Goal: Obtain resource: Obtain resource

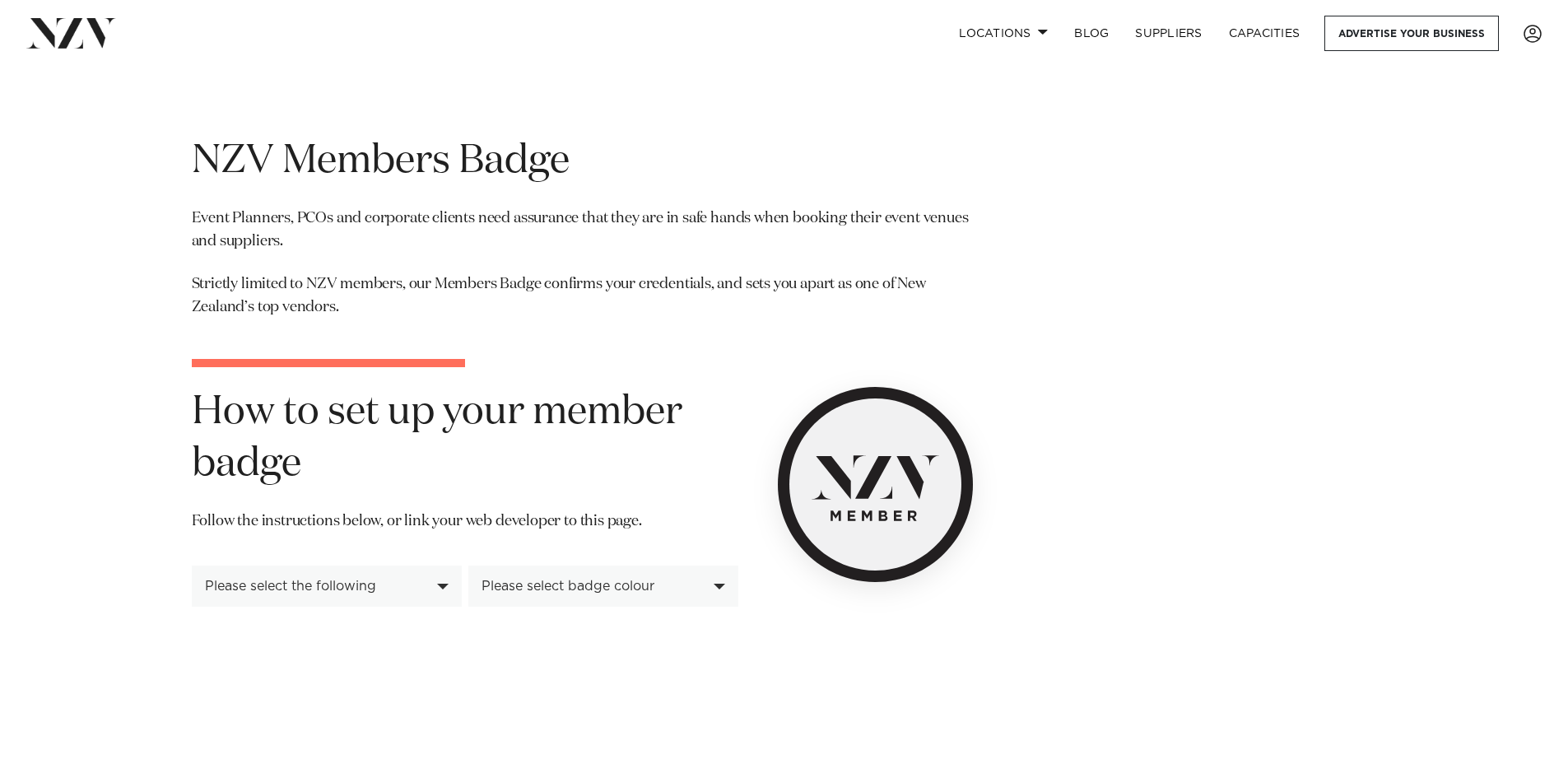
click at [292, 596] on div "Please select the following" at bounding box center [327, 586] width 270 height 41
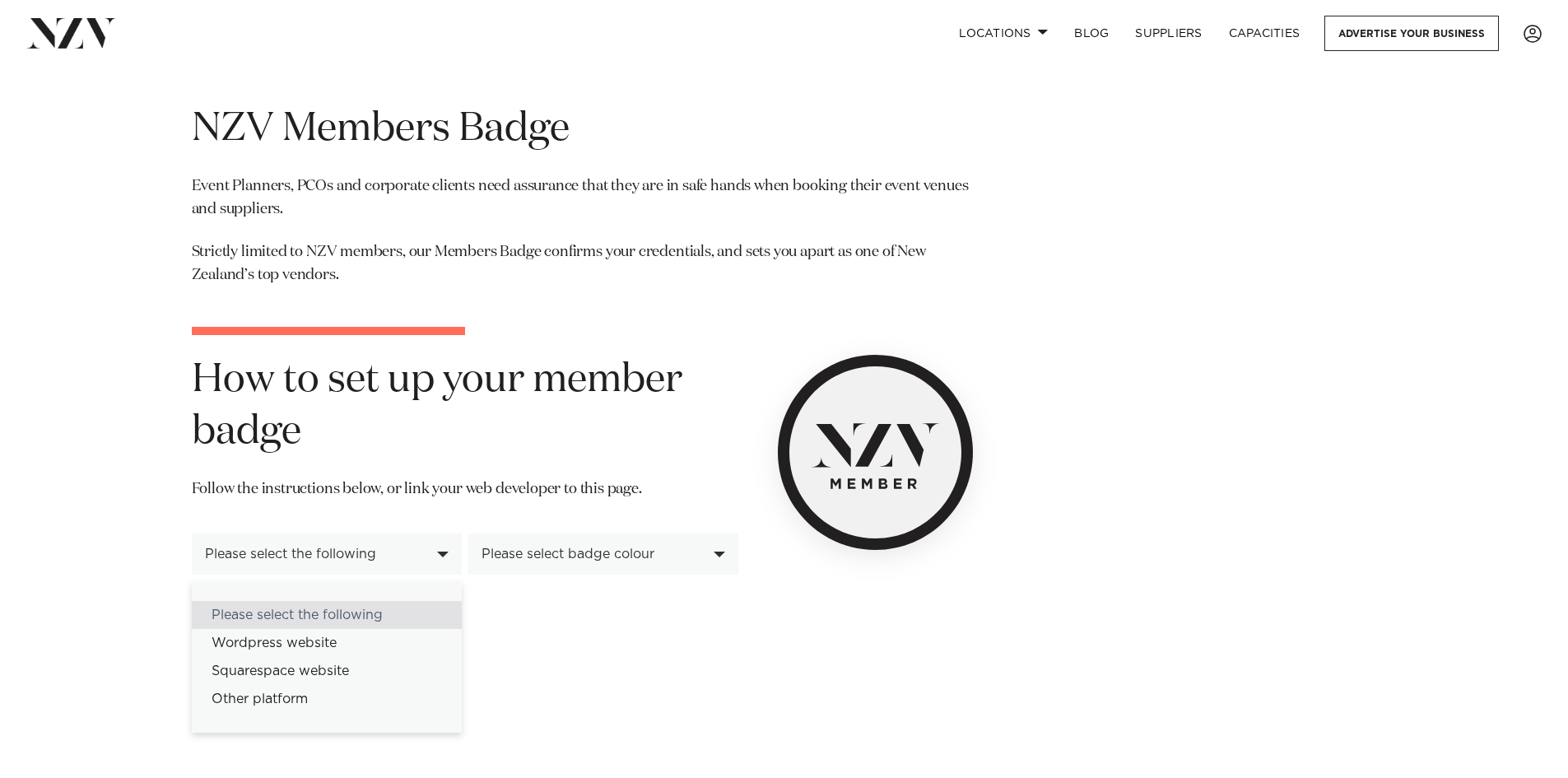
scroll to position [82, 0]
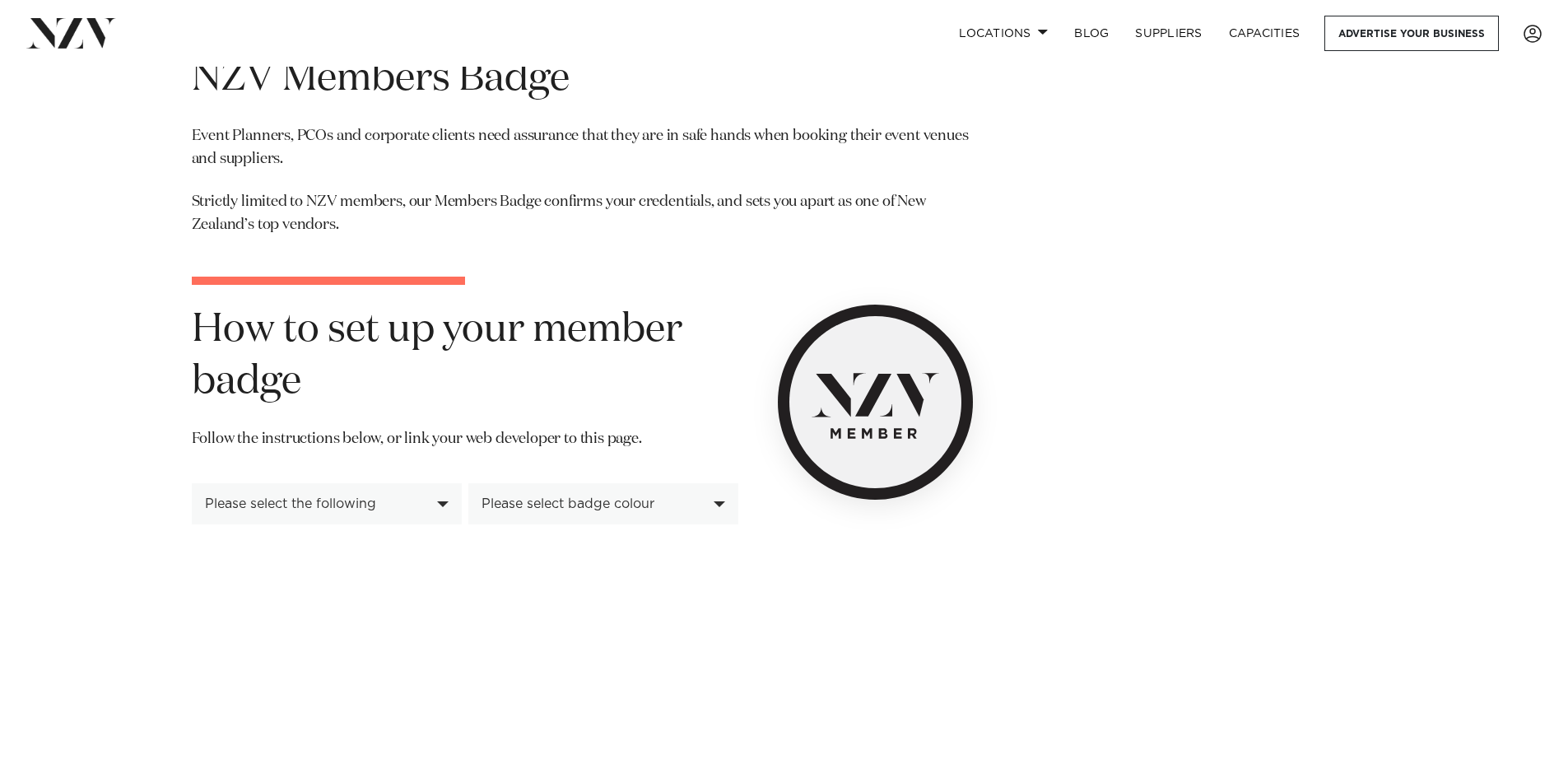
click at [642, 497] on div "Please select badge colour" at bounding box center [594, 503] width 225 height 15
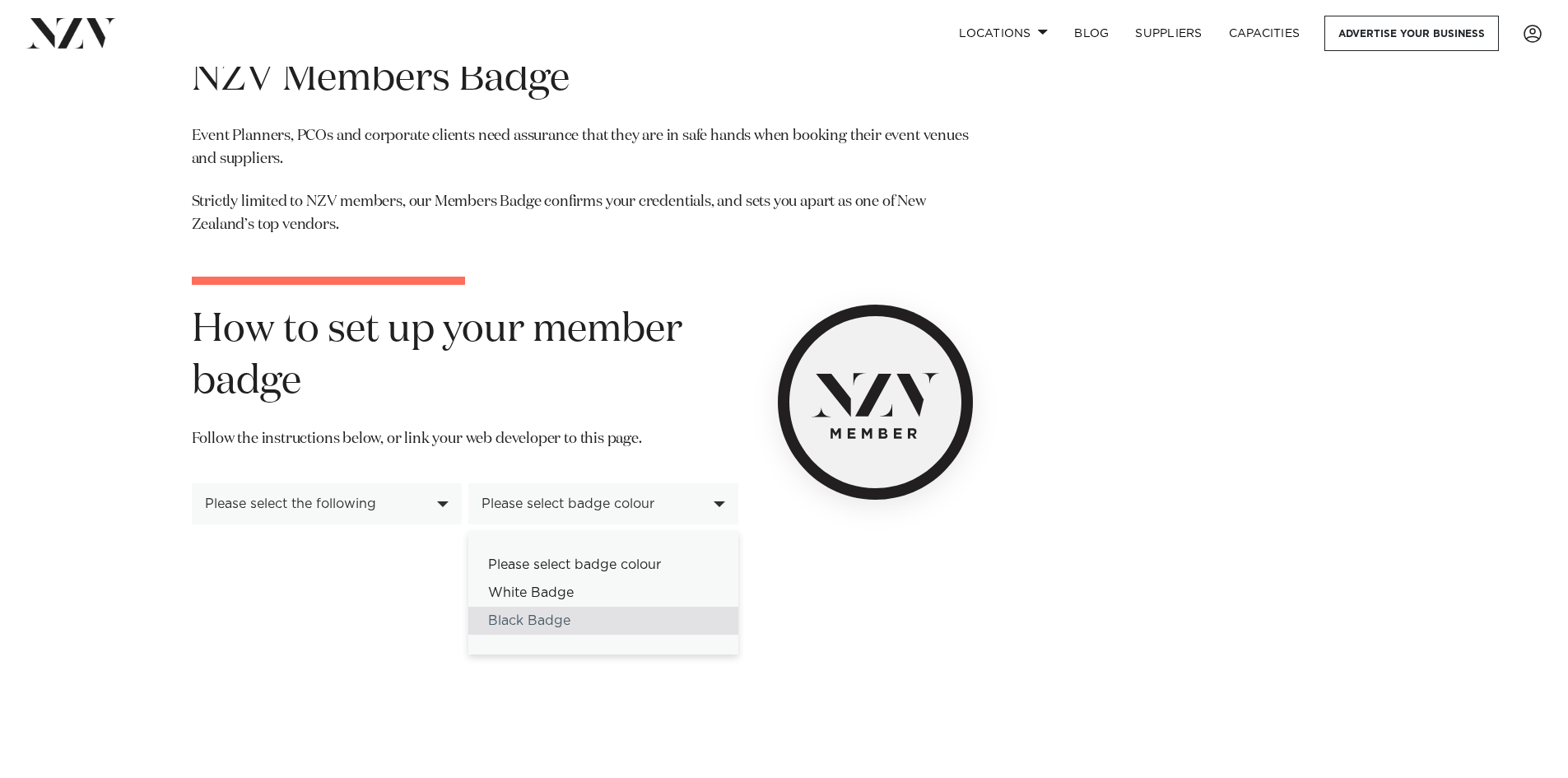
drag, startPoint x: 570, startPoint y: 628, endPoint x: 626, endPoint y: 620, distance: 56.6
click at [569, 627] on div "Black Badge" at bounding box center [603, 620] width 270 height 28
select select "*****"
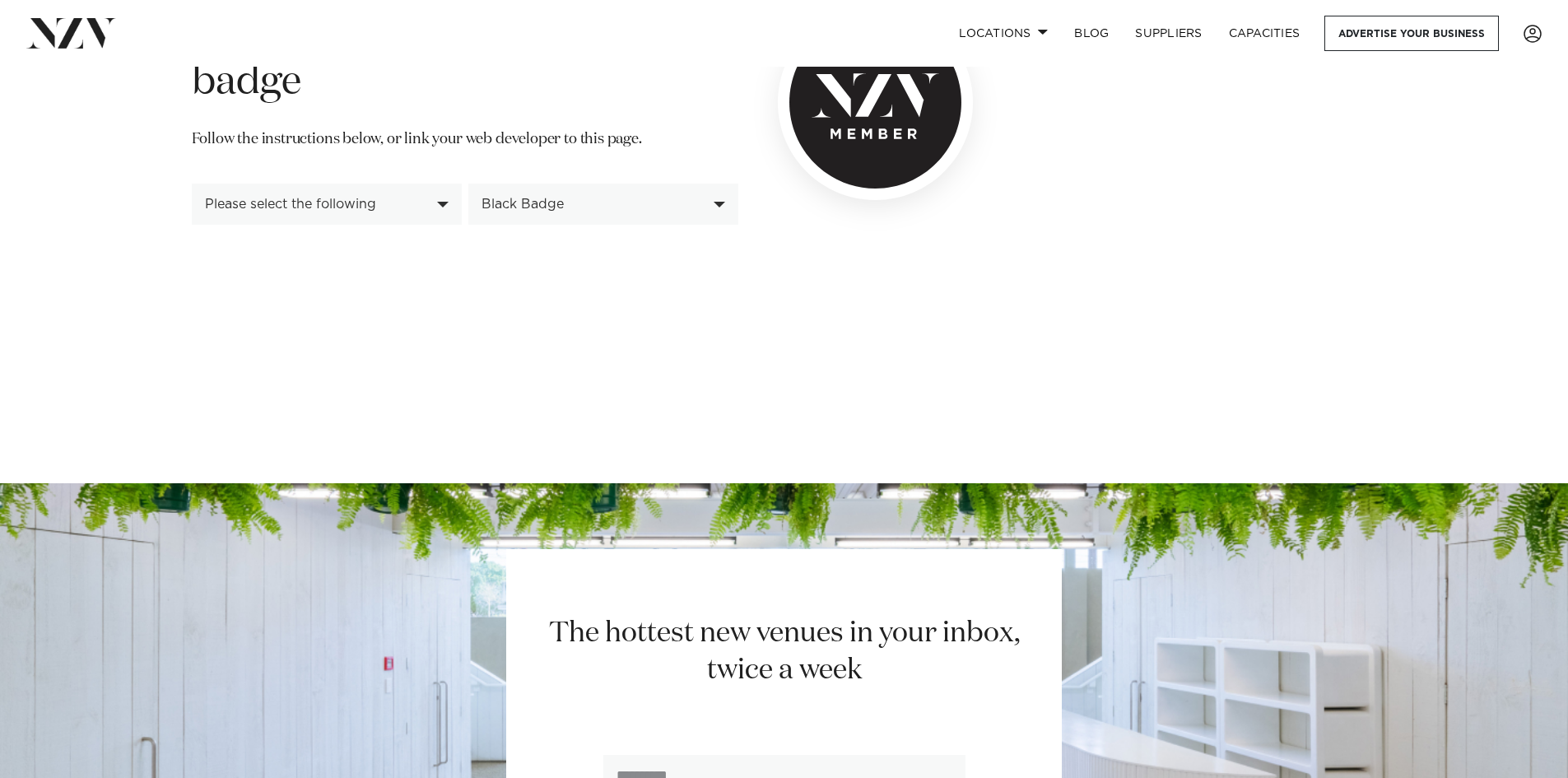
scroll to position [411, 0]
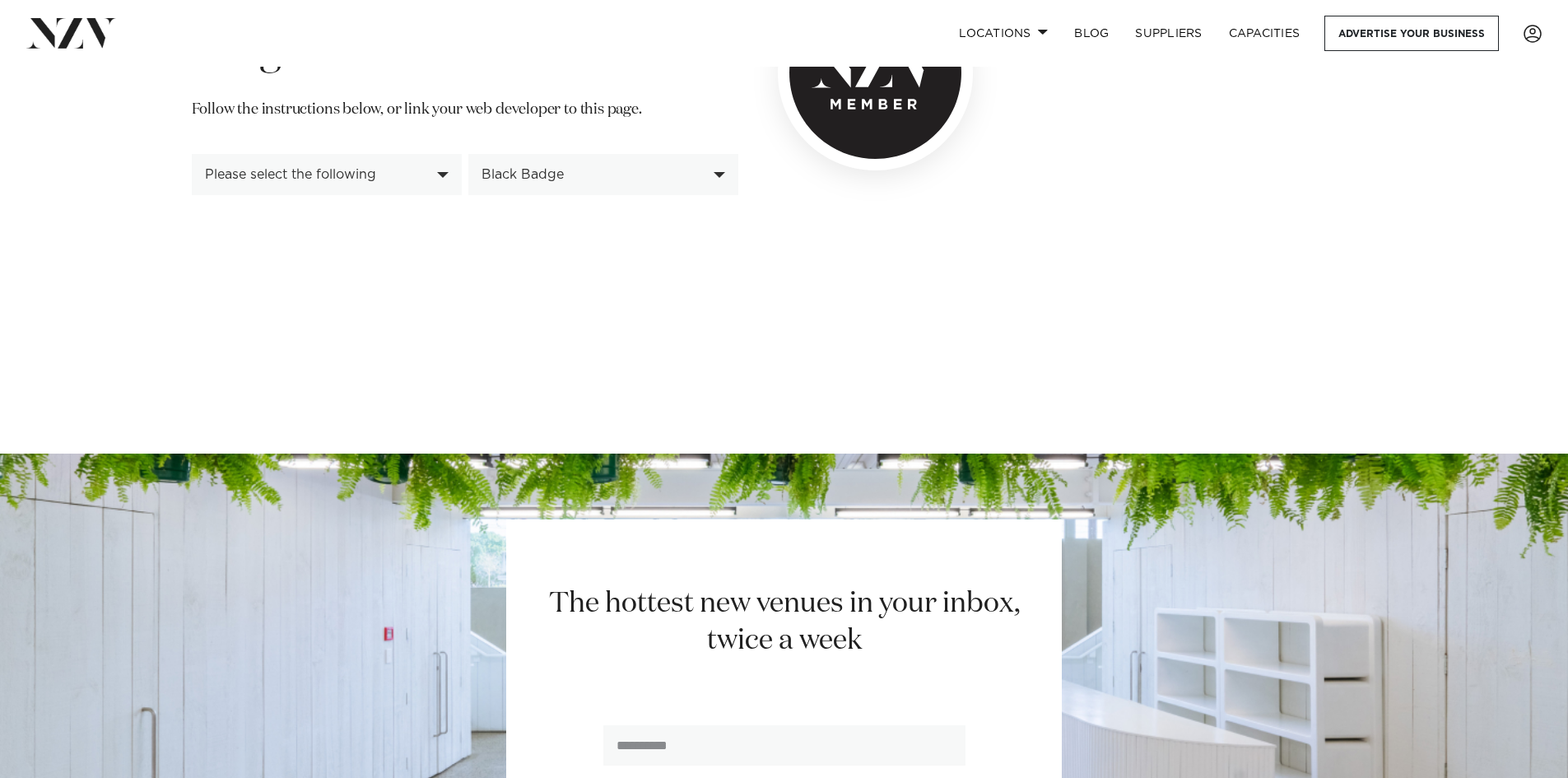
click at [328, 185] on div "Please select the following" at bounding box center [327, 174] width 270 height 41
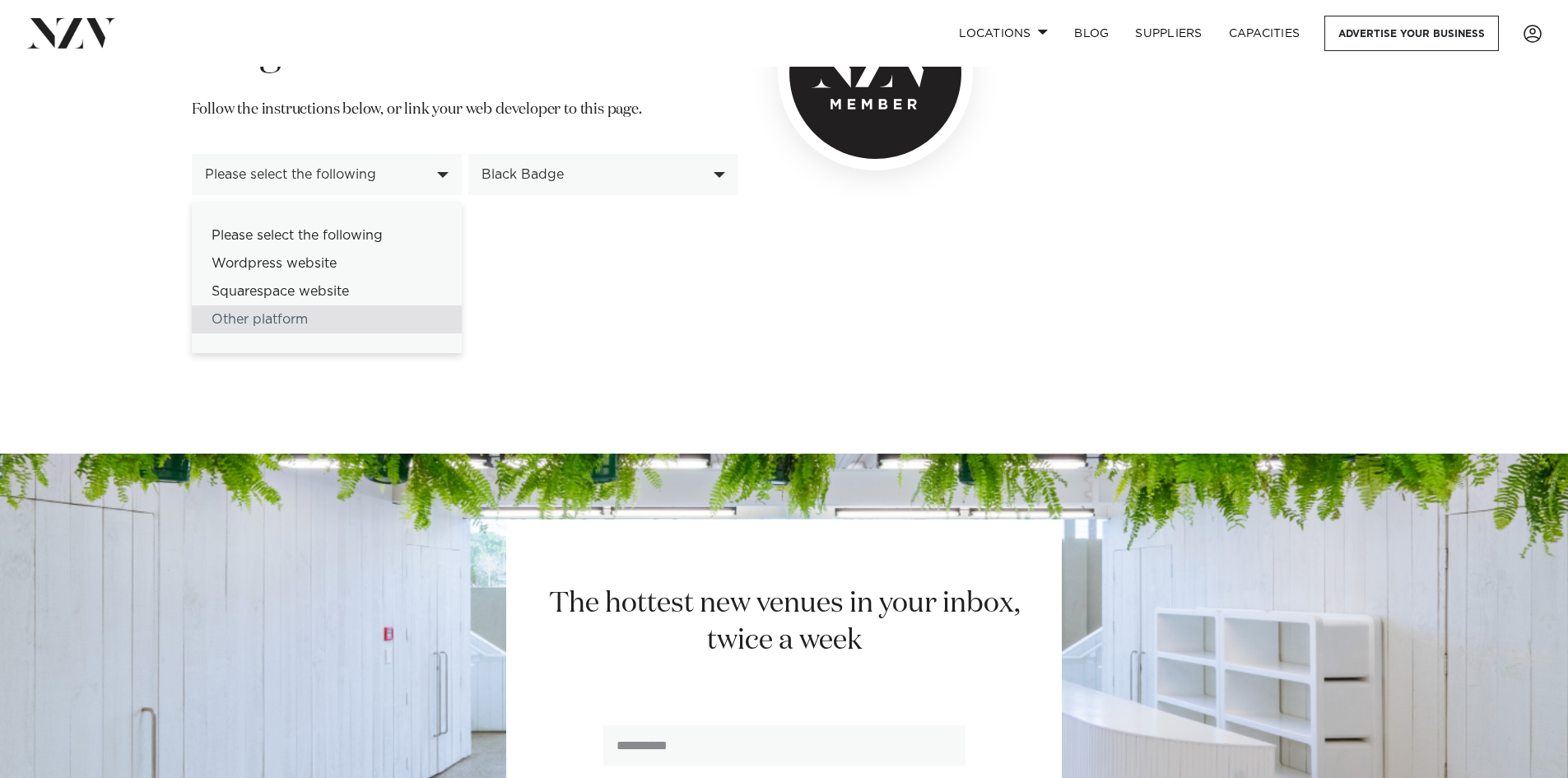
click at [317, 322] on div "Other platform" at bounding box center [327, 319] width 270 height 28
select select "******"
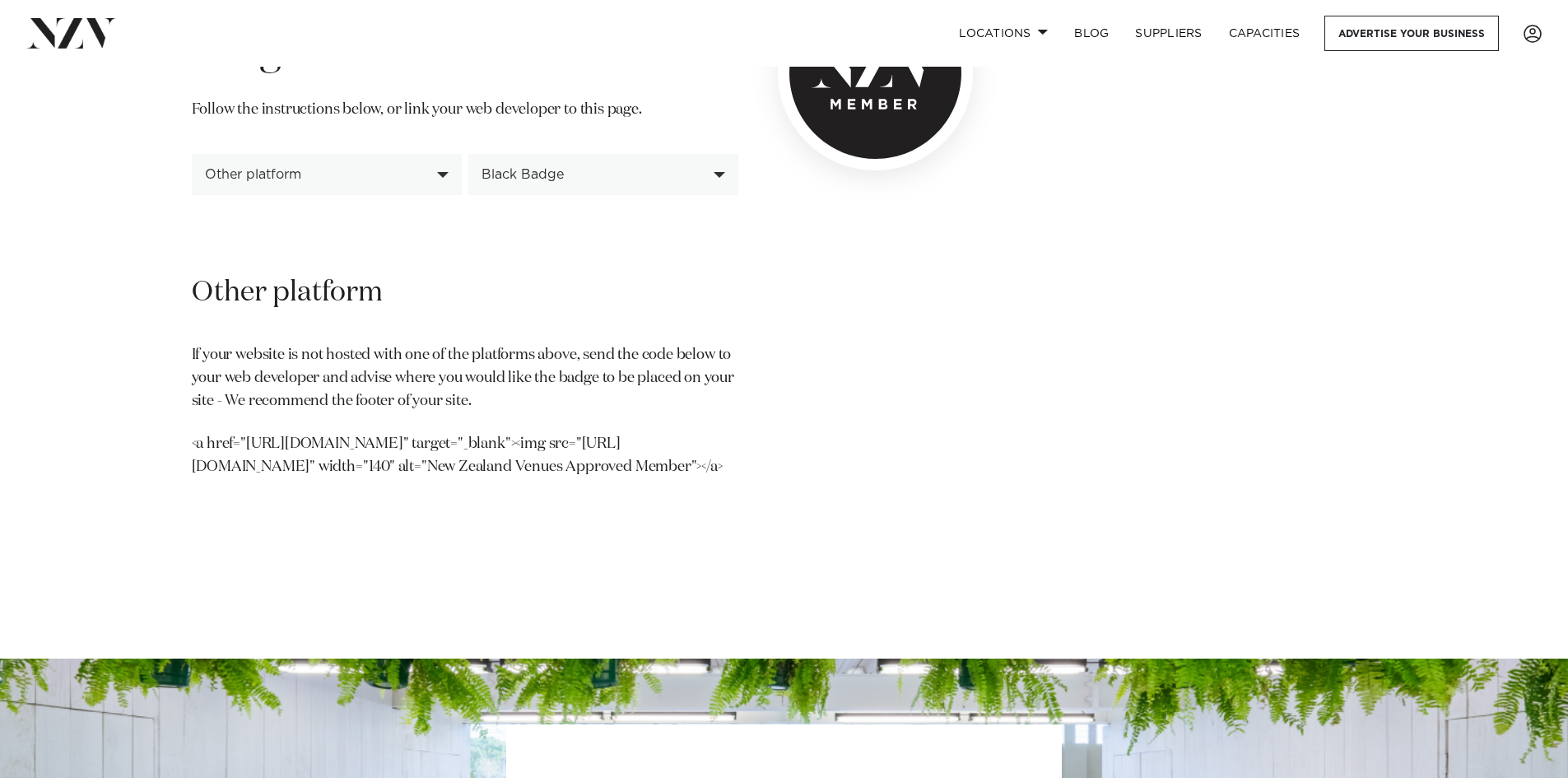
drag, startPoint x: 499, startPoint y: 440, endPoint x: 328, endPoint y: 496, distance: 179.9
click at [328, 479] on p "<a href="[URL][DOMAIN_NAME]" target="_blank"><img src="[URL][DOMAIN_NAME]" widt…" at bounding box center [465, 456] width 546 height 46
copy p "<img src="[URL][DOMAIN_NAME]" width="140" alt="New Zealand Venues Approved Memb…"
click at [578, 178] on div "Black Badge" at bounding box center [594, 174] width 225 height 15
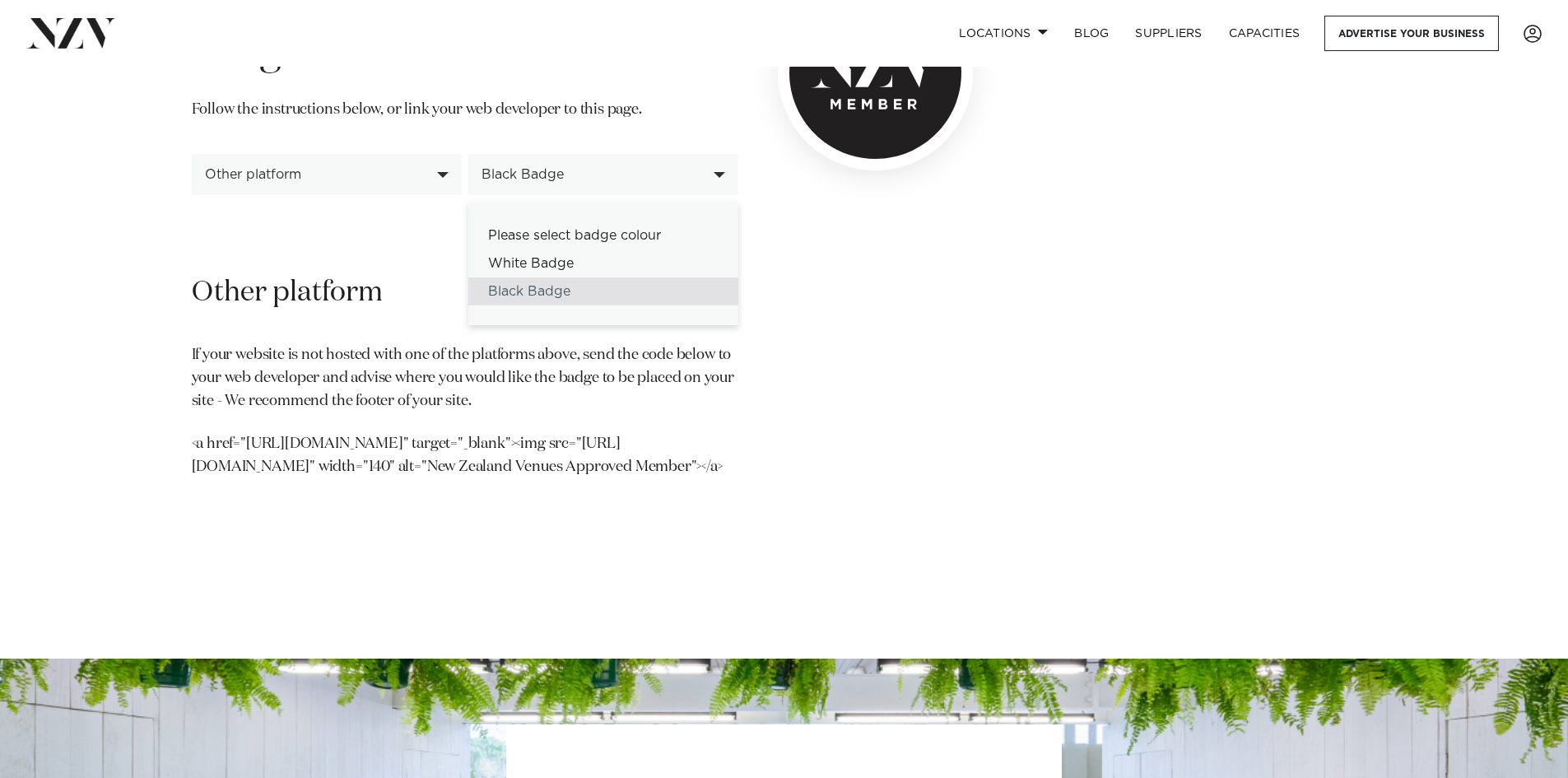
click at [555, 281] on div "Black Badge" at bounding box center [603, 291] width 270 height 28
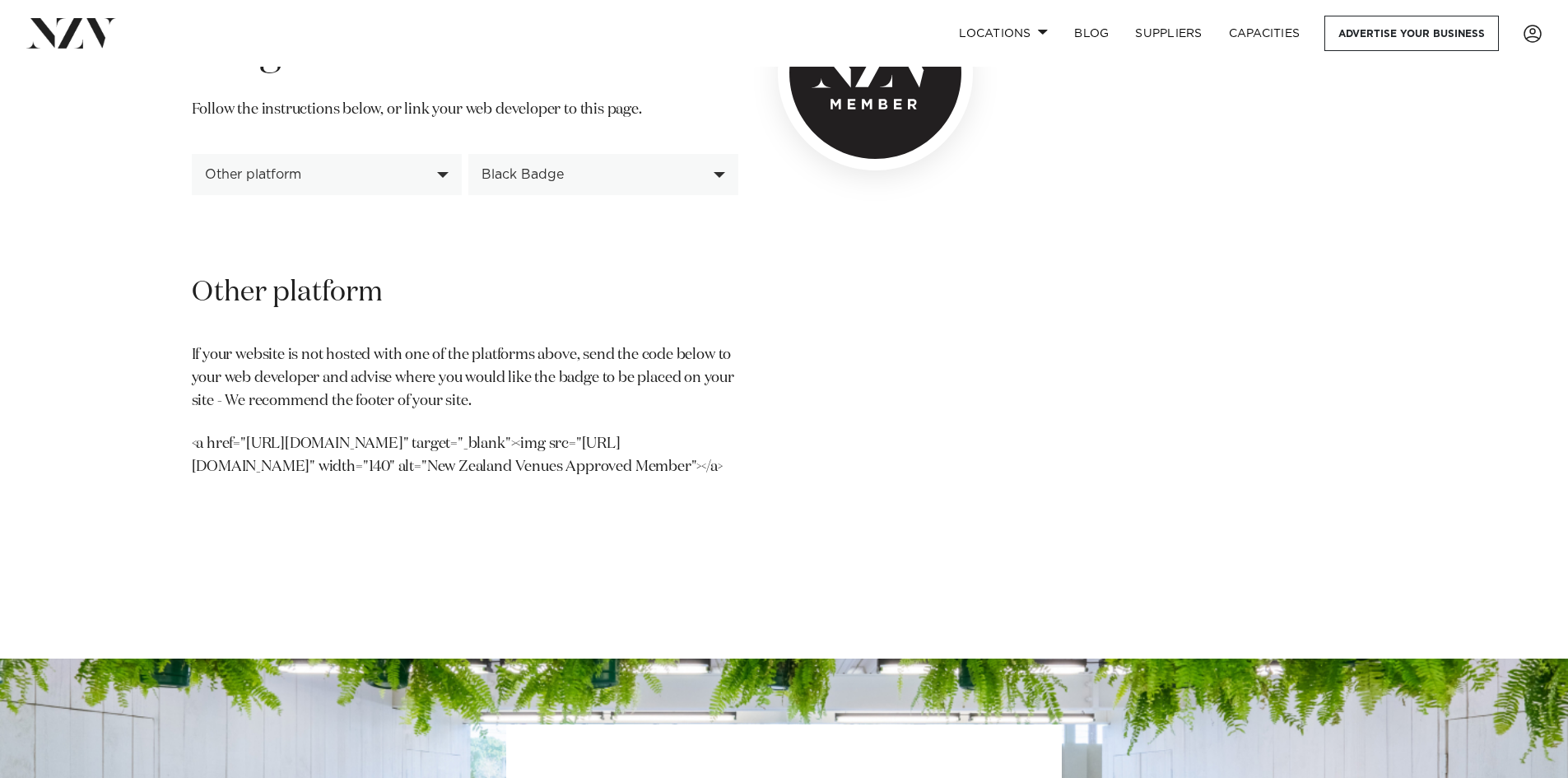
click at [564, 179] on div "Black Badge" at bounding box center [594, 174] width 225 height 15
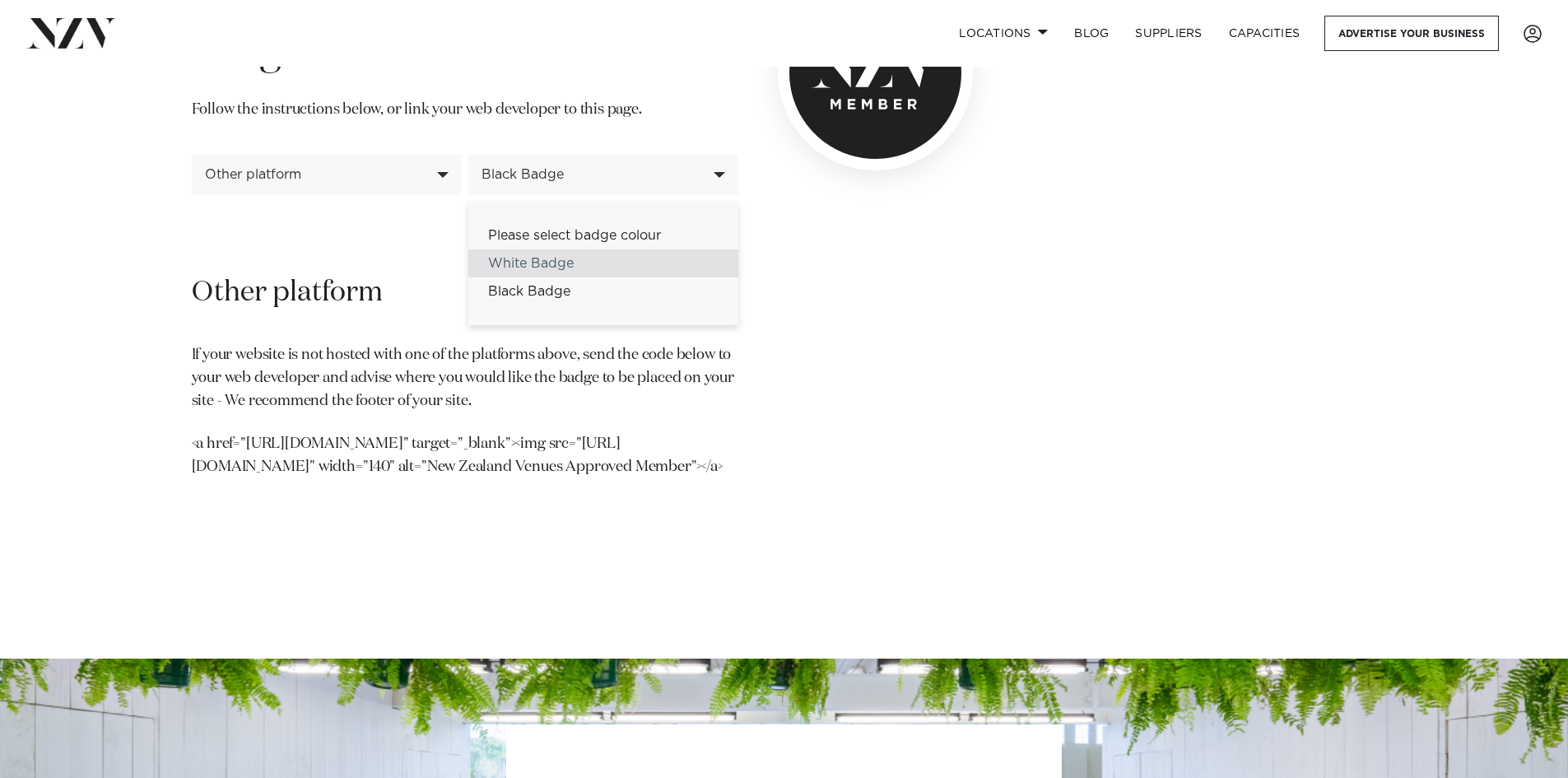
click at [548, 253] on div "White Badge" at bounding box center [603, 263] width 270 height 28
select select "*****"
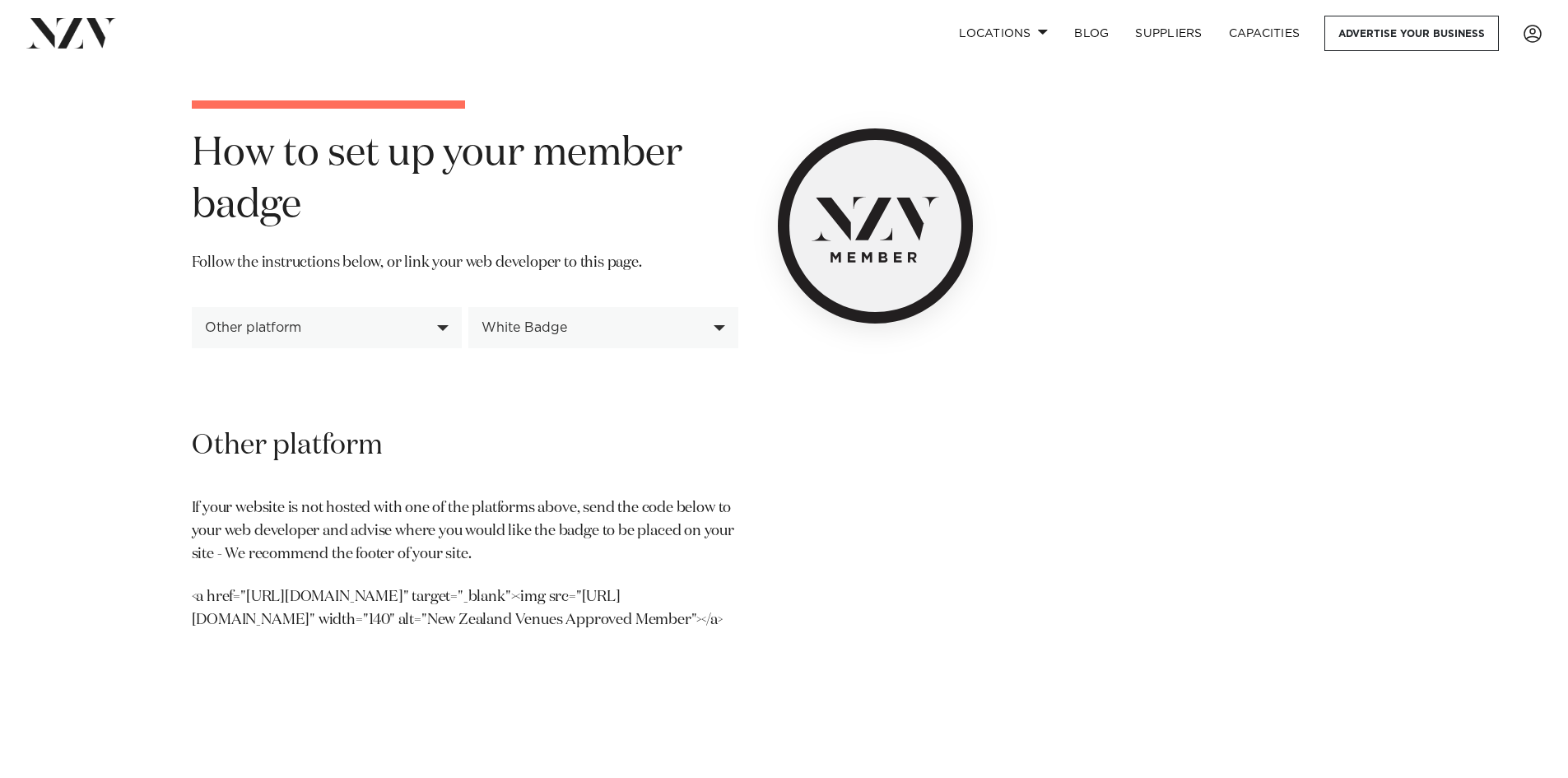
scroll to position [247, 0]
